Goal: Use online tool/utility: Utilize a website feature to perform a specific function

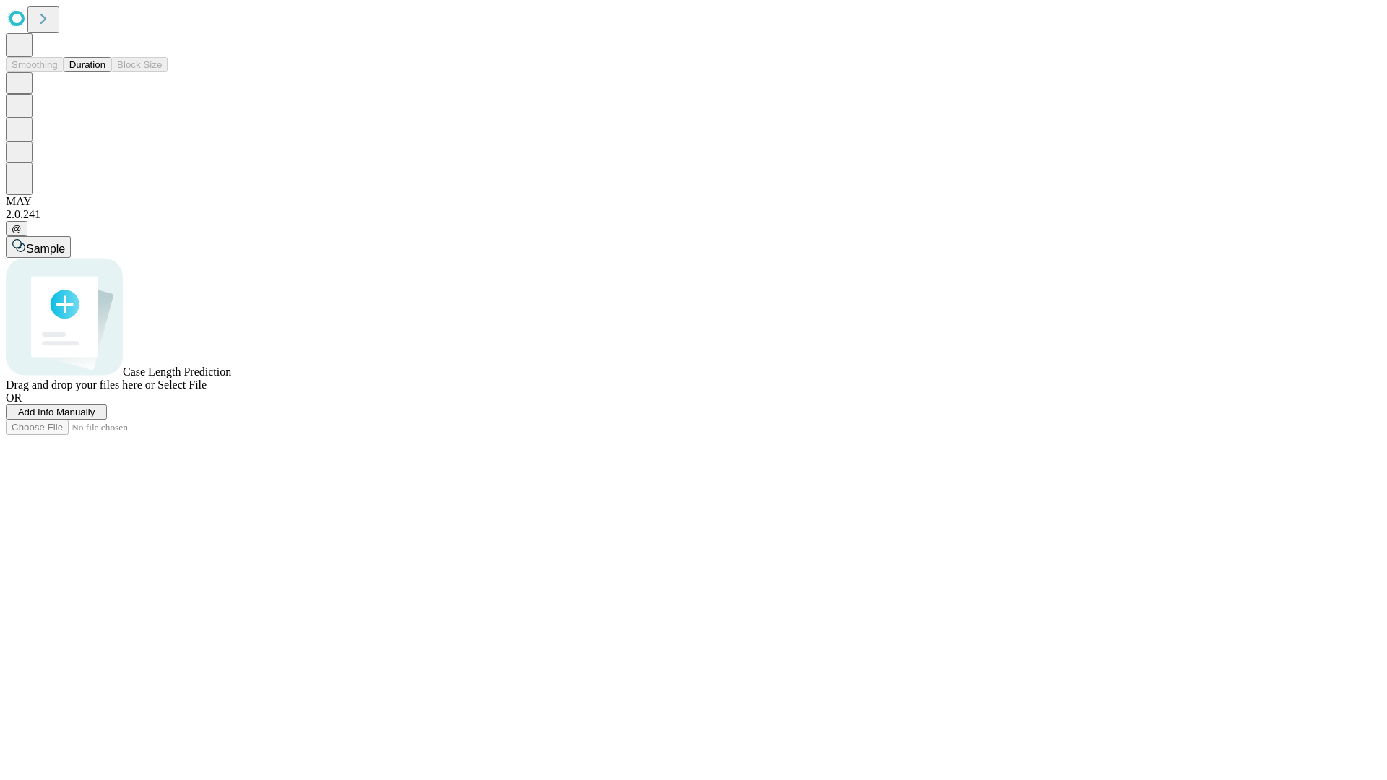
click at [105, 72] on button "Duration" at bounding box center [88, 64] width 48 height 15
click at [95, 418] on span "Add Info Manually" at bounding box center [56, 412] width 77 height 11
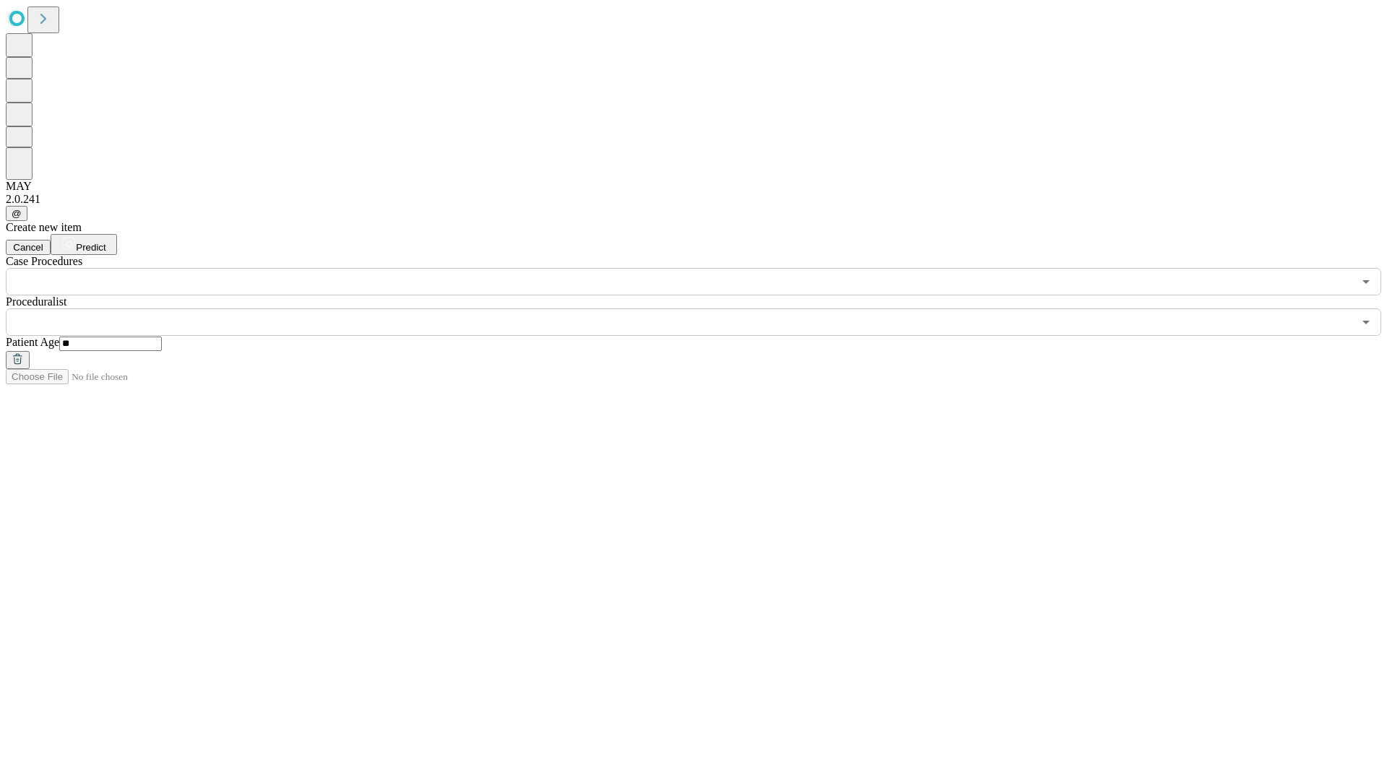
type input "**"
click at [704, 308] on input "text" at bounding box center [679, 321] width 1347 height 27
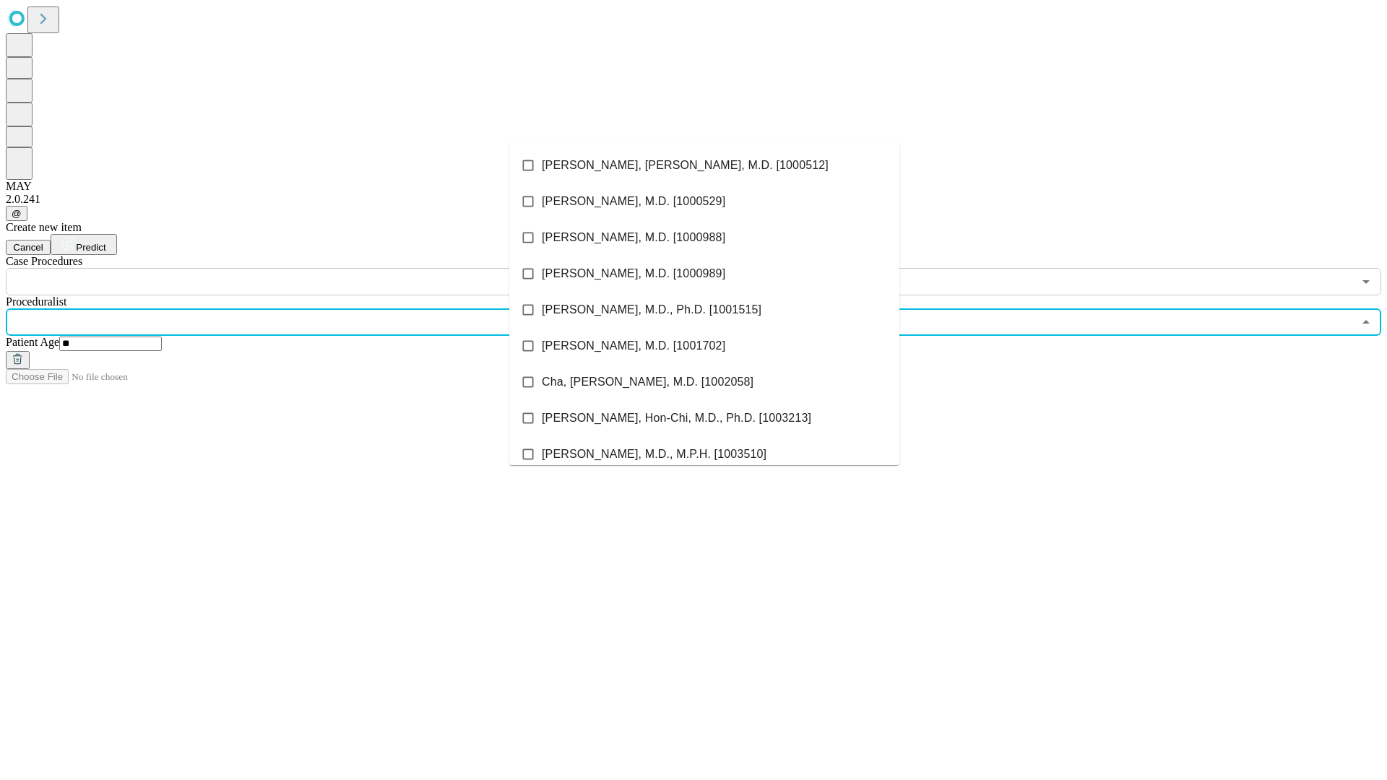
click at [704, 165] on li "[PERSON_NAME], [PERSON_NAME], M.D. [1000512]" at bounding box center [704, 165] width 390 height 36
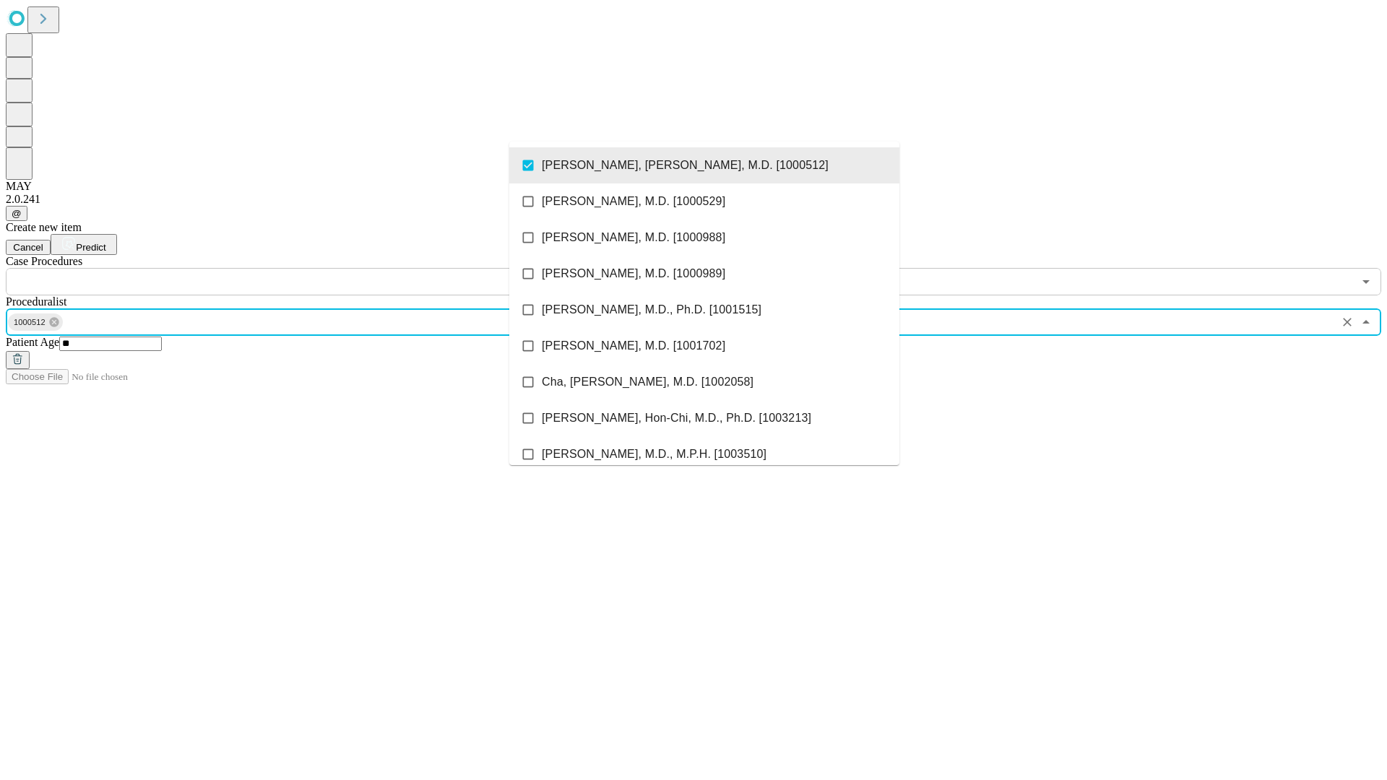
click at [303, 268] on input "text" at bounding box center [679, 281] width 1347 height 27
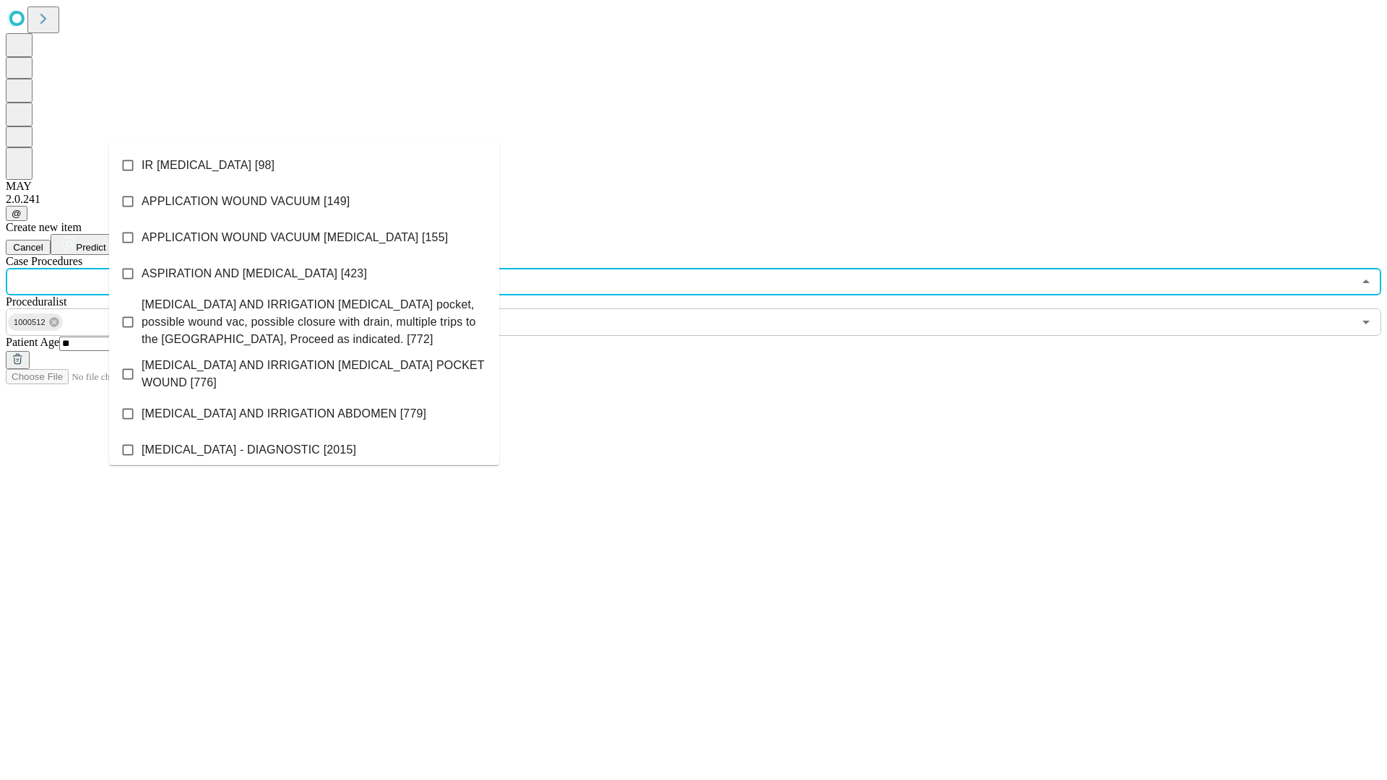
click at [304, 165] on li "IR [MEDICAL_DATA] [98]" at bounding box center [304, 165] width 390 height 36
click at [105, 242] on span "Predict" at bounding box center [91, 247] width 30 height 11
